Goal: Browse casually

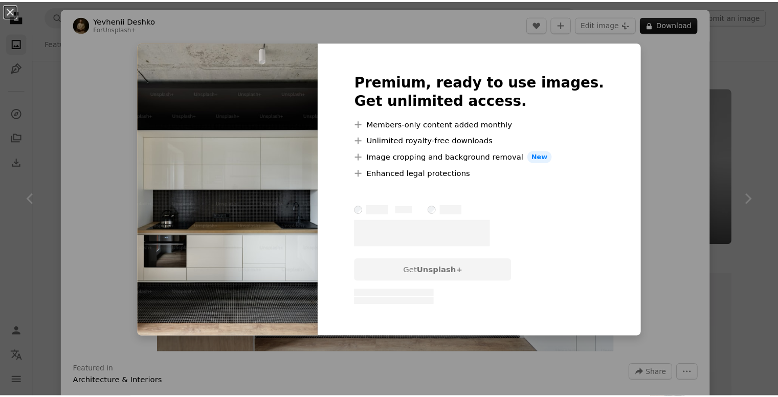
scroll to position [3736, 0]
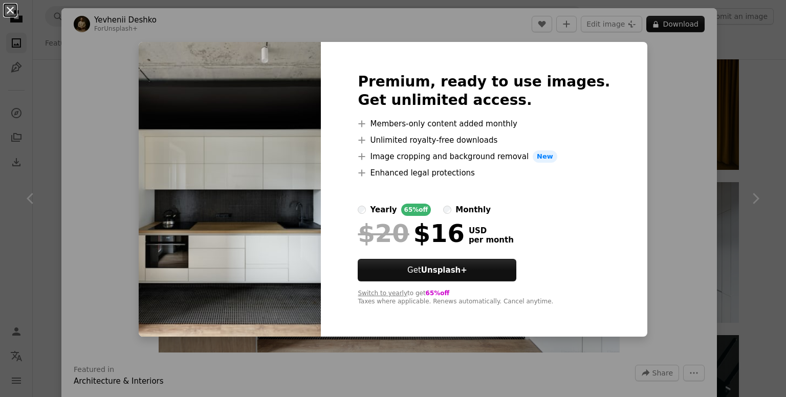
click at [10, 9] on button "An X shape" at bounding box center [10, 10] width 12 height 12
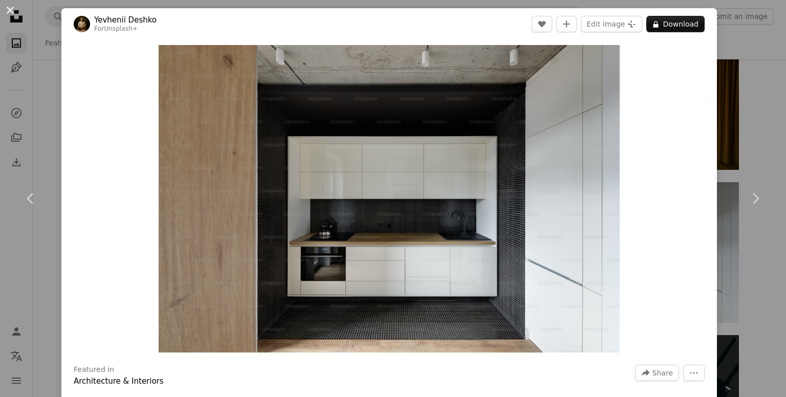
click at [9, 7] on button "An X shape" at bounding box center [10, 10] width 12 height 12
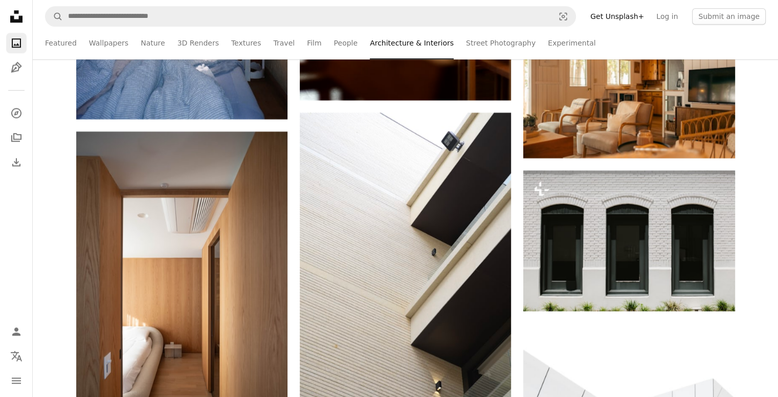
scroll to position [16730, 0]
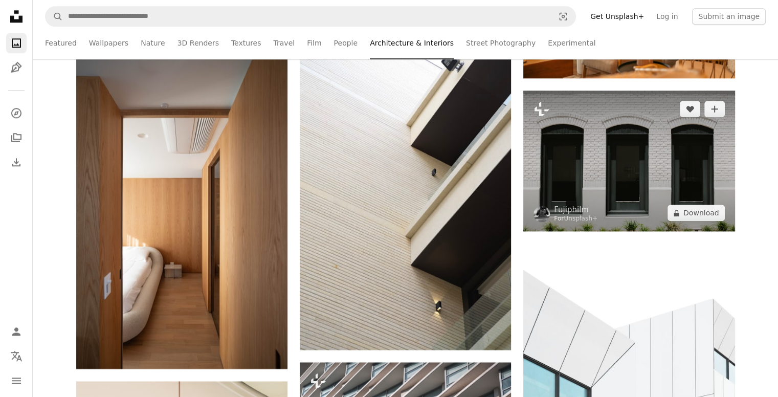
click at [649, 169] on img at bounding box center [628, 161] width 211 height 141
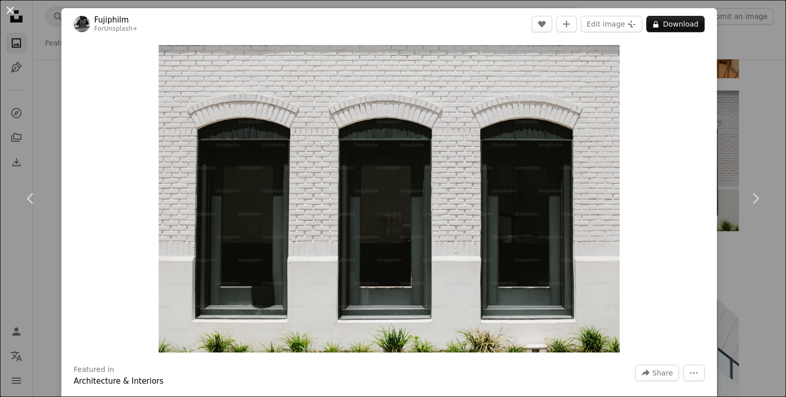
click at [9, 6] on button "An X shape" at bounding box center [10, 10] width 12 height 12
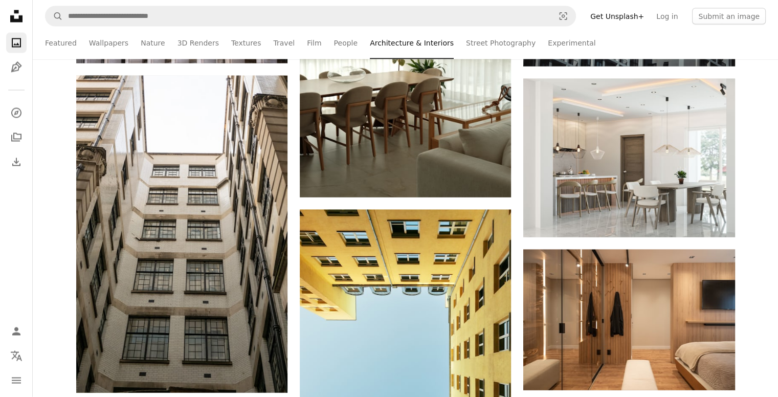
scroll to position [17455, 0]
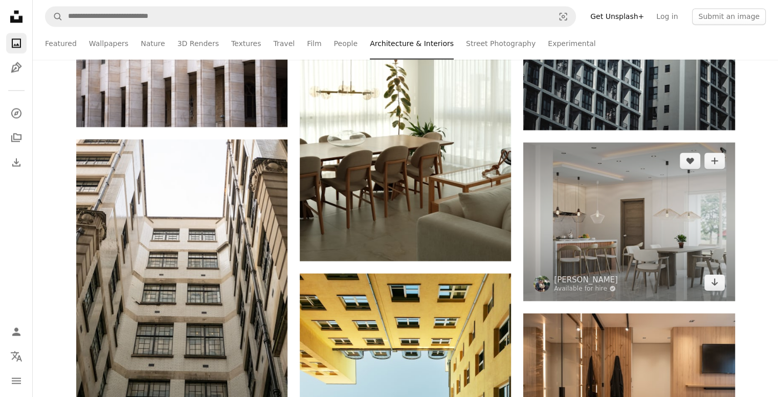
click at [620, 221] on img at bounding box center [628, 221] width 211 height 159
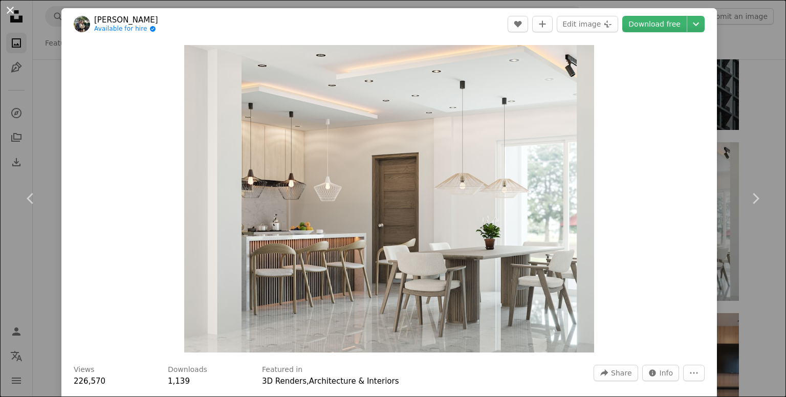
click at [11, 11] on button "An X shape" at bounding box center [10, 10] width 12 height 12
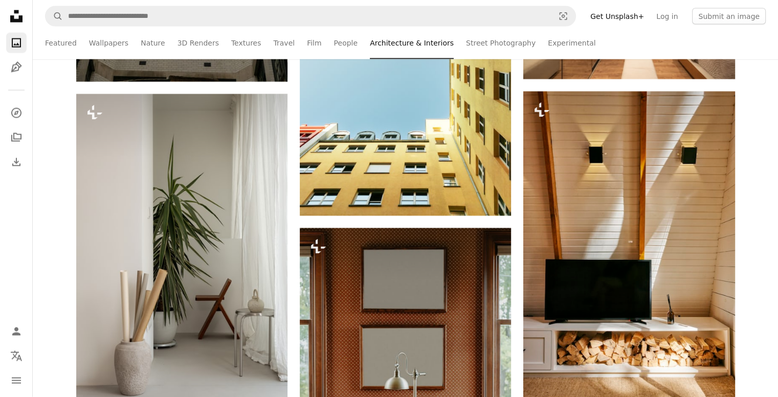
scroll to position [17808, 0]
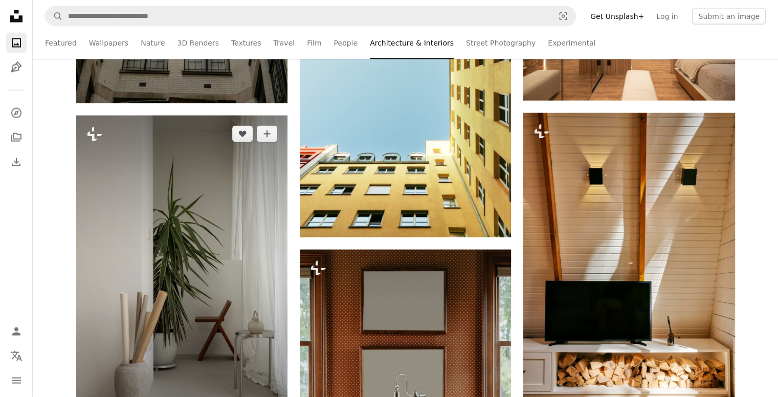
click at [183, 359] on img at bounding box center [181, 274] width 211 height 317
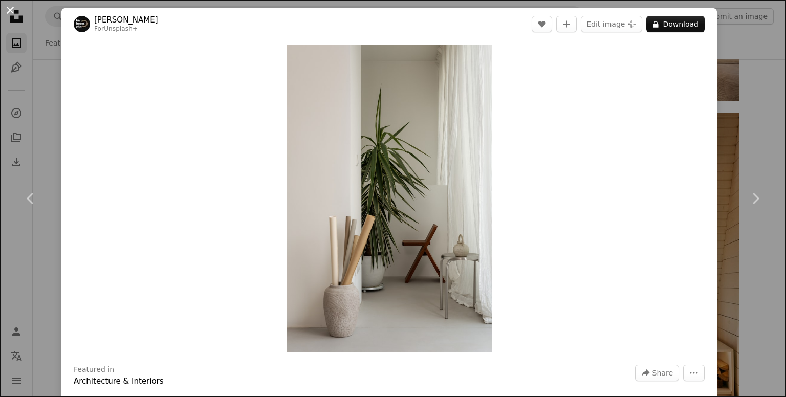
click at [12, 13] on button "An X shape" at bounding box center [10, 10] width 12 height 12
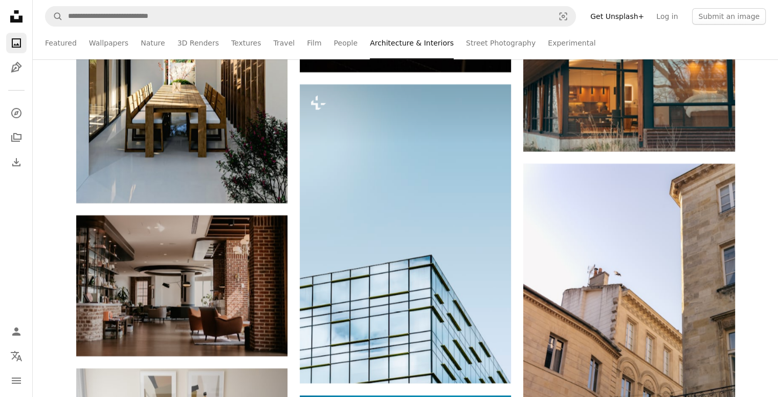
scroll to position [19875, 0]
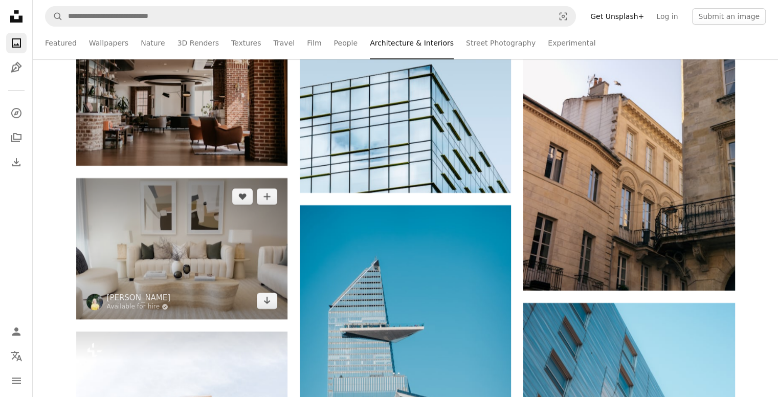
click at [175, 247] on img at bounding box center [181, 248] width 211 height 141
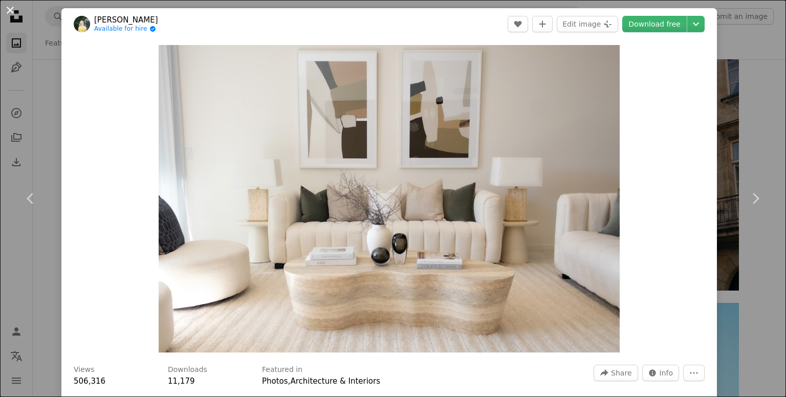
click at [9, 10] on button "An X shape" at bounding box center [10, 10] width 12 height 12
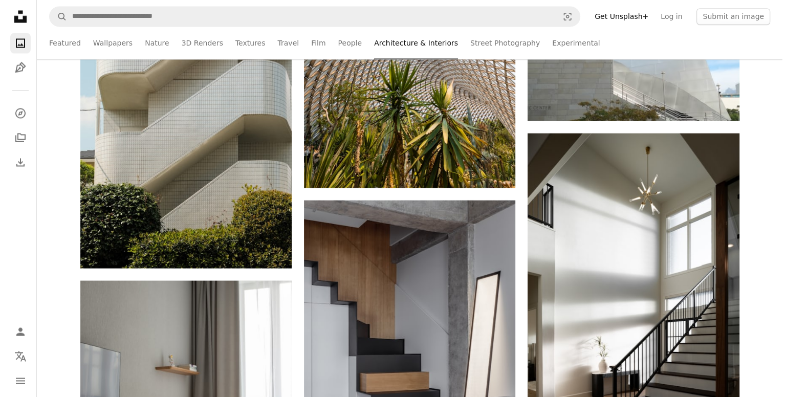
scroll to position [25259, 0]
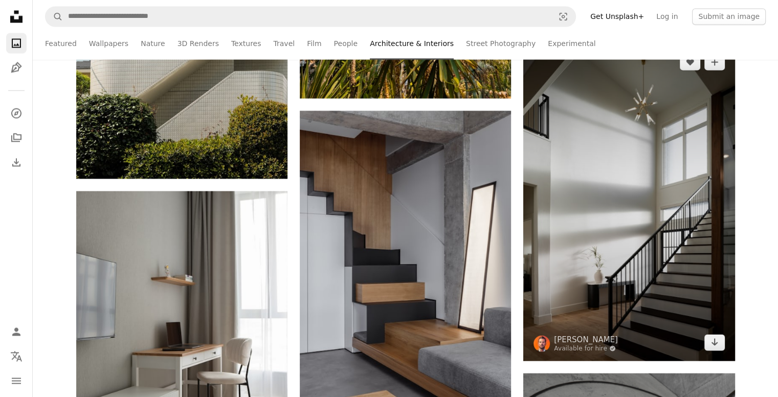
click at [655, 330] on img at bounding box center [628, 201] width 211 height 317
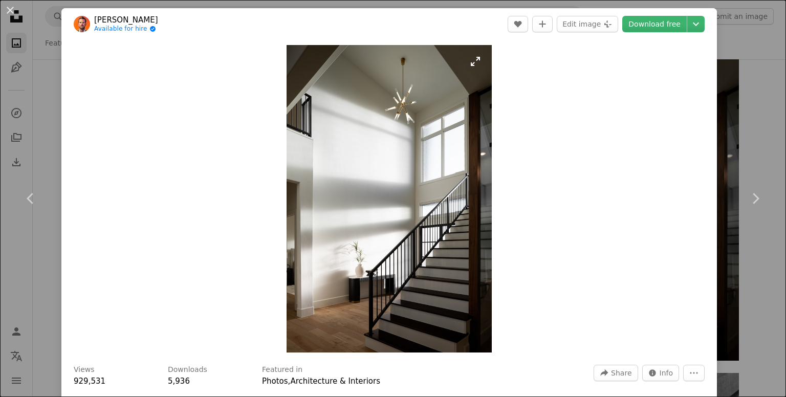
click at [428, 234] on img "Zoom in on this image" at bounding box center [388, 198] width 205 height 307
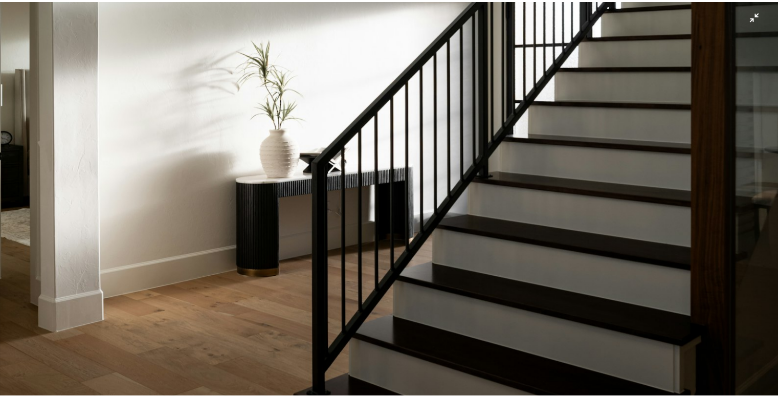
scroll to position [713, 0]
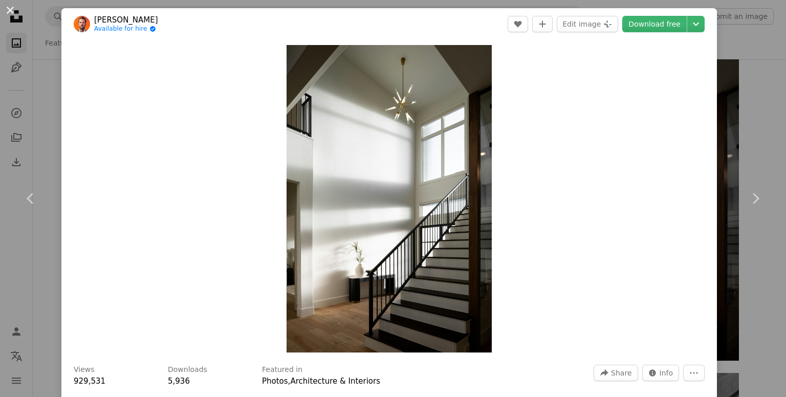
click at [9, 7] on button "An X shape" at bounding box center [10, 10] width 12 height 12
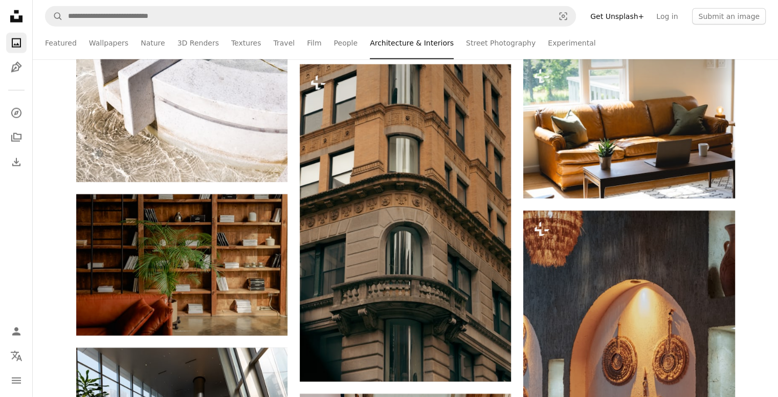
scroll to position [33773, 0]
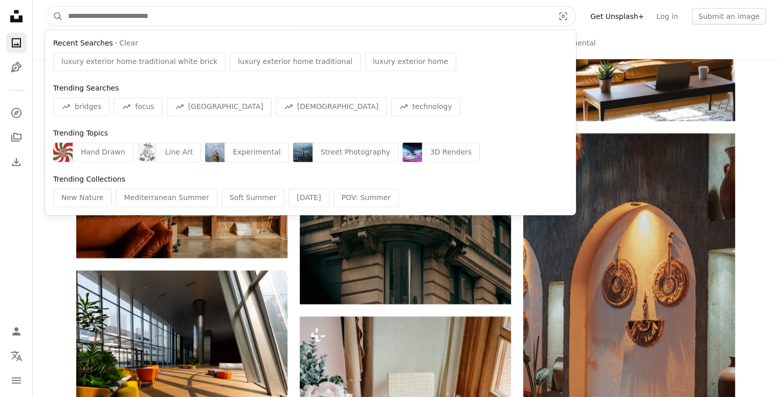
click at [520, 7] on input "Find visuals sitewide" at bounding box center [307, 16] width 488 height 19
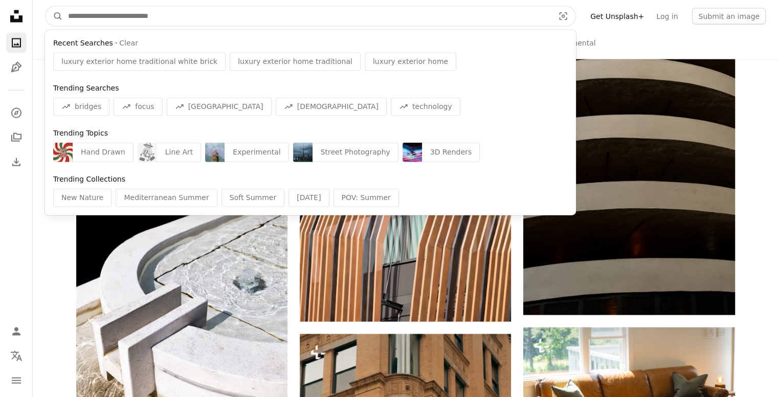
click at [208, 17] on input "Find visuals sitewide" at bounding box center [307, 16] width 488 height 19
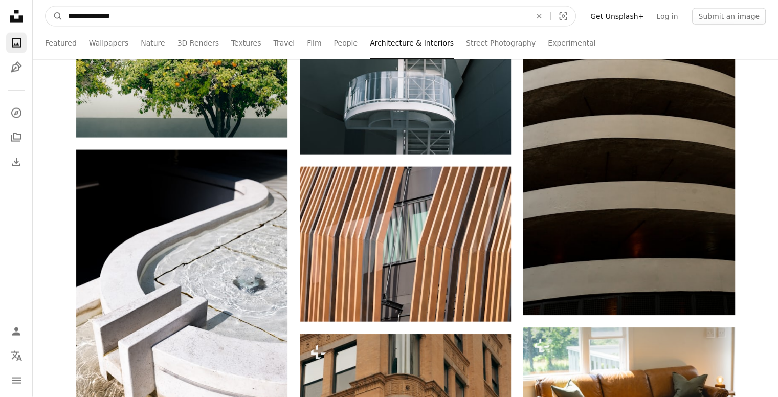
type input "**********"
click at [46, 7] on button "A magnifying glass" at bounding box center [54, 16] width 17 height 19
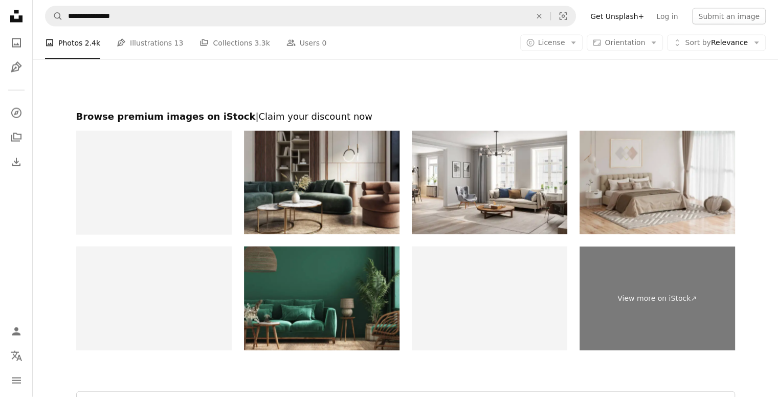
scroll to position [2156, 0]
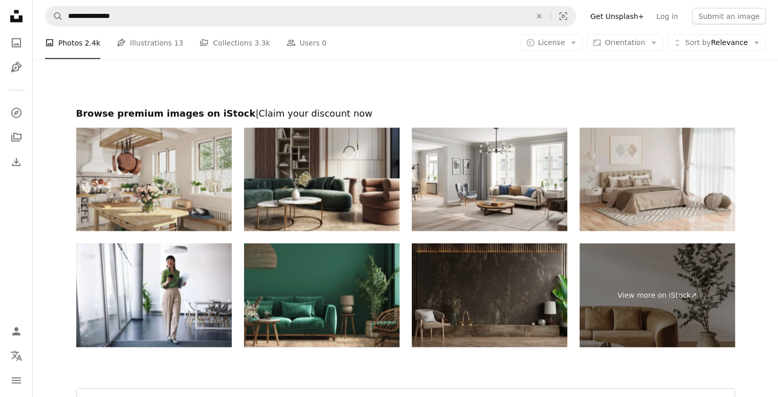
click at [198, 186] on img at bounding box center [153, 180] width 155 height 104
